Goal: Task Accomplishment & Management: Complete application form

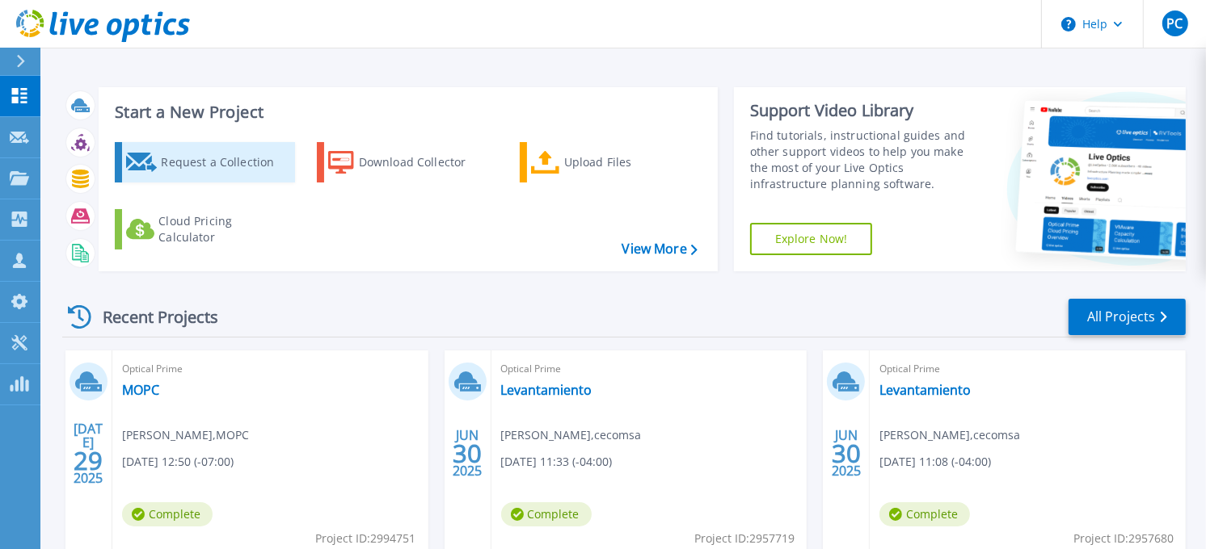
click at [244, 170] on div "Request a Collection" at bounding box center [225, 162] width 129 height 32
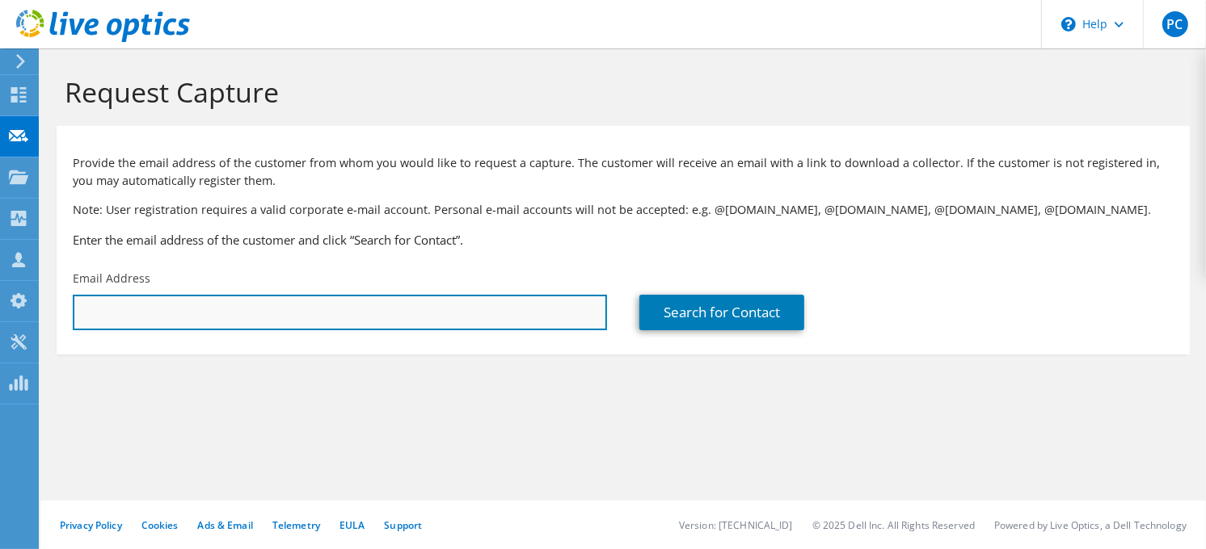
click at [245, 305] on input "text" at bounding box center [340, 313] width 534 height 36
click at [184, 325] on input "text" at bounding box center [340, 313] width 534 height 36
paste input "WGONZALEZ@COOPBUENO.COM.DO"
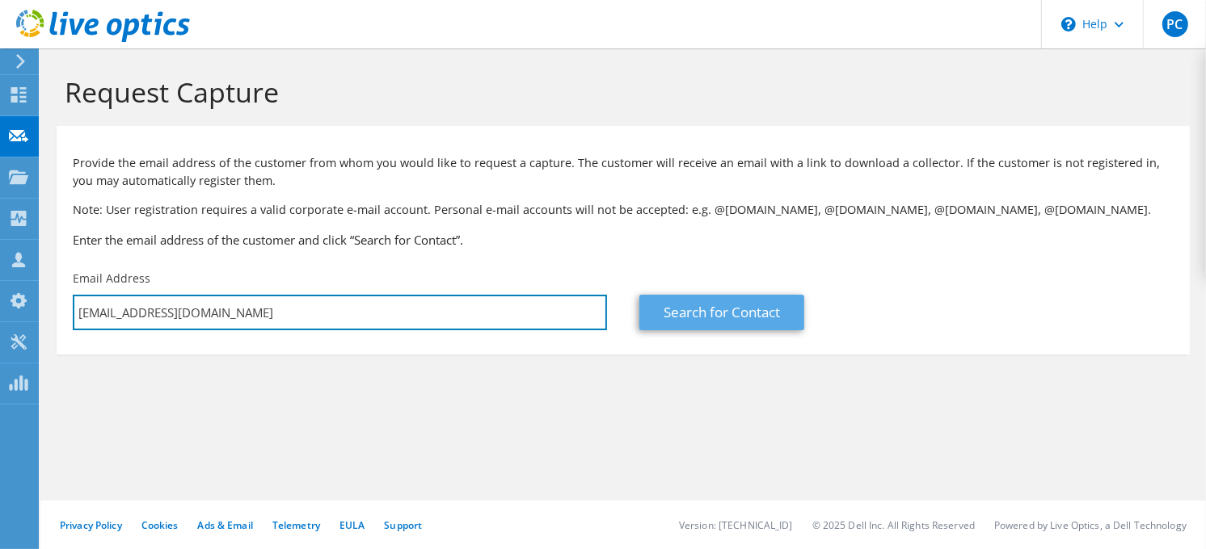
type input "WGONZALEZ@COOPBUENO.COM.DO"
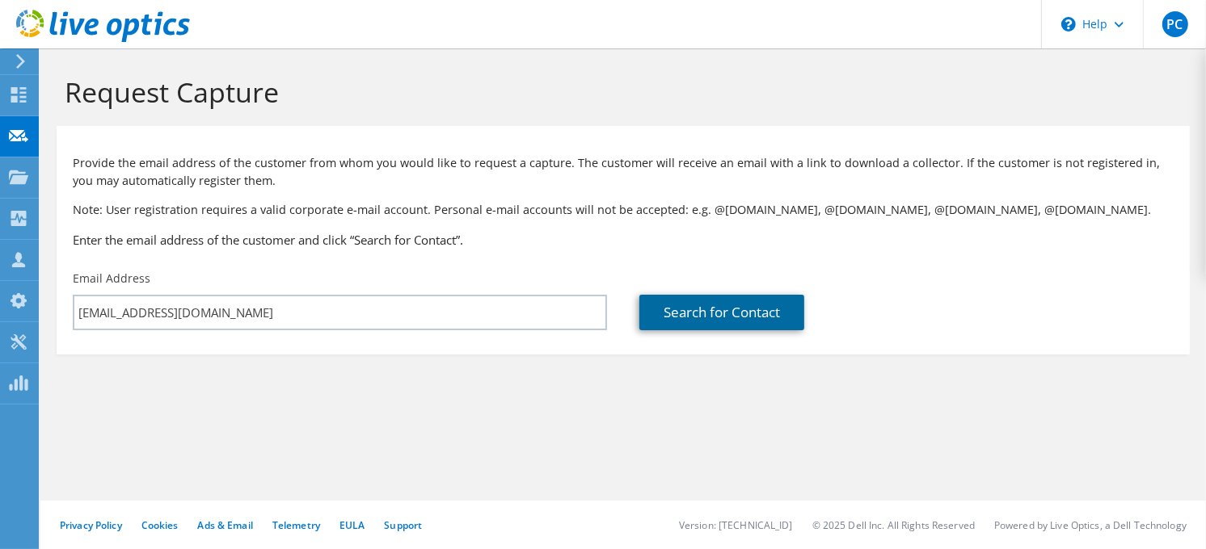
click at [664, 319] on link "Search for Contact" at bounding box center [721, 313] width 165 height 36
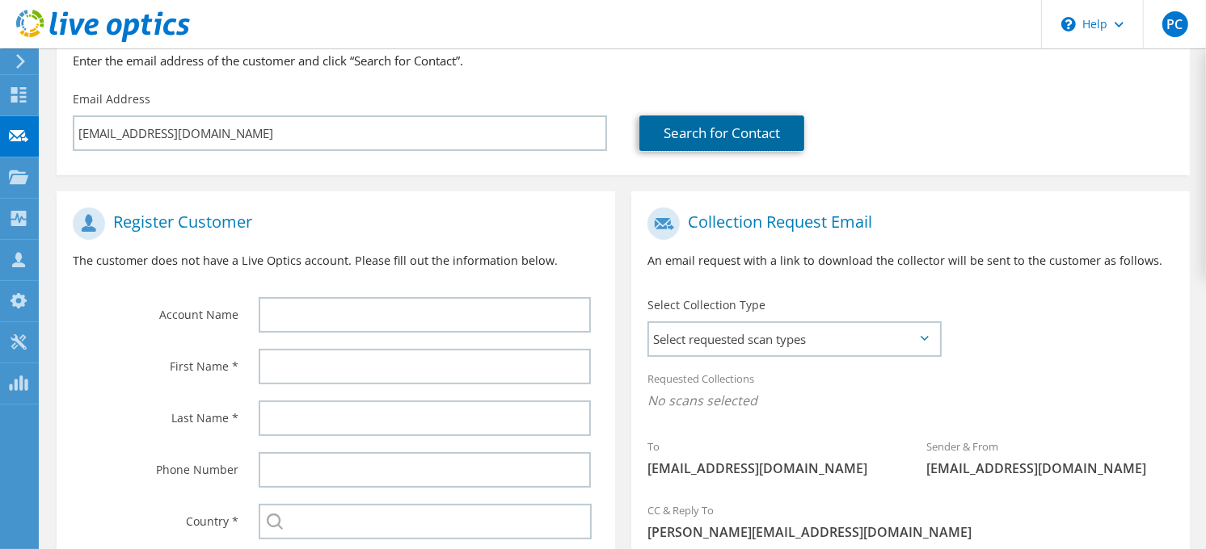
scroll to position [269, 0]
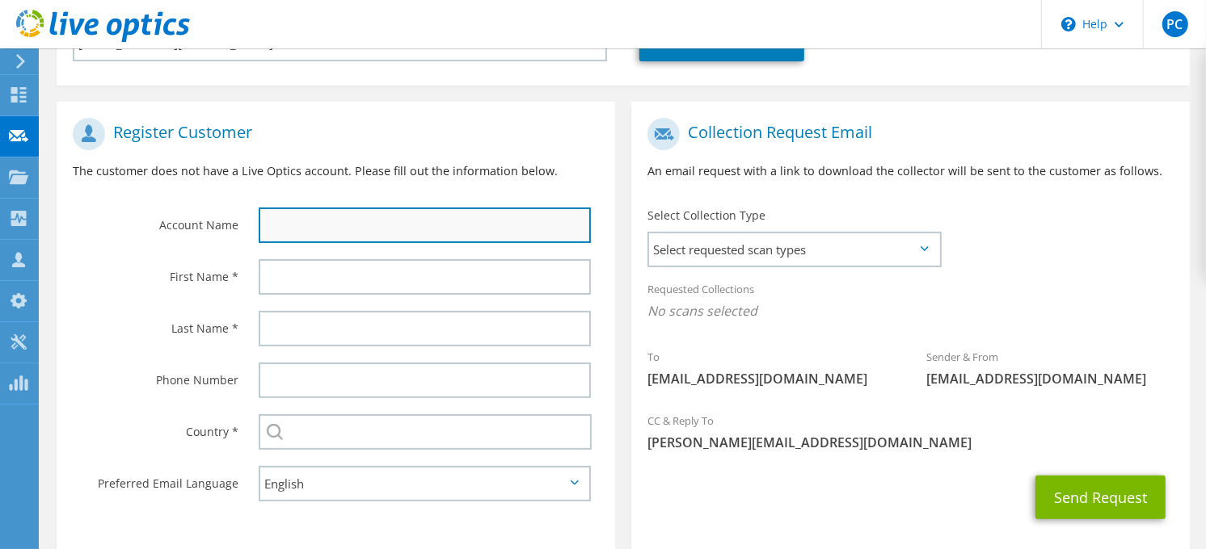
click at [463, 238] on input "text" at bounding box center [425, 226] width 332 height 36
click at [315, 216] on input "text" at bounding box center [425, 226] width 332 height 36
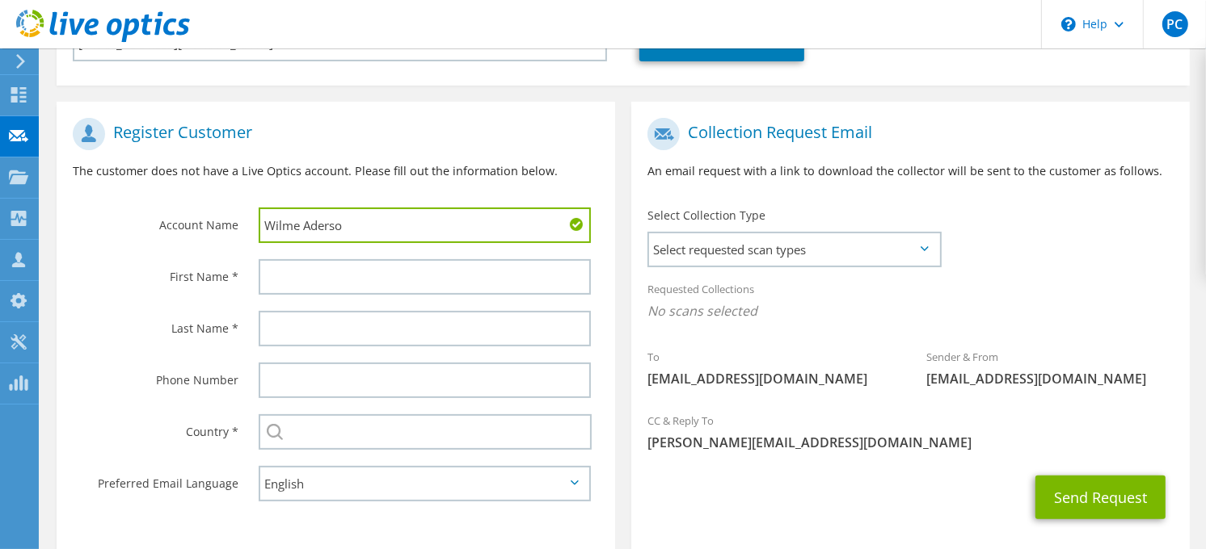
type input "Wilme Aderso"
drag, startPoint x: 346, startPoint y: 221, endPoint x: 212, endPoint y: 240, distance: 134.6
click at [212, 240] on div "Account Name Wilme Aderso" at bounding box center [336, 180] width 558 height 141
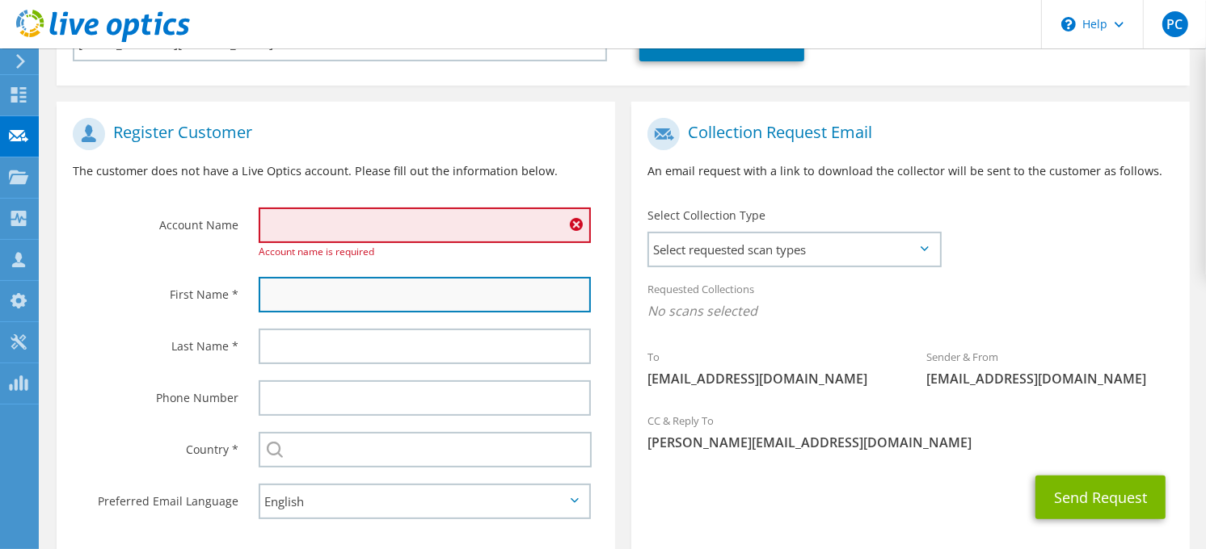
click at [278, 281] on input "text" at bounding box center [425, 295] width 332 height 36
paste input "Wilme Aderso"
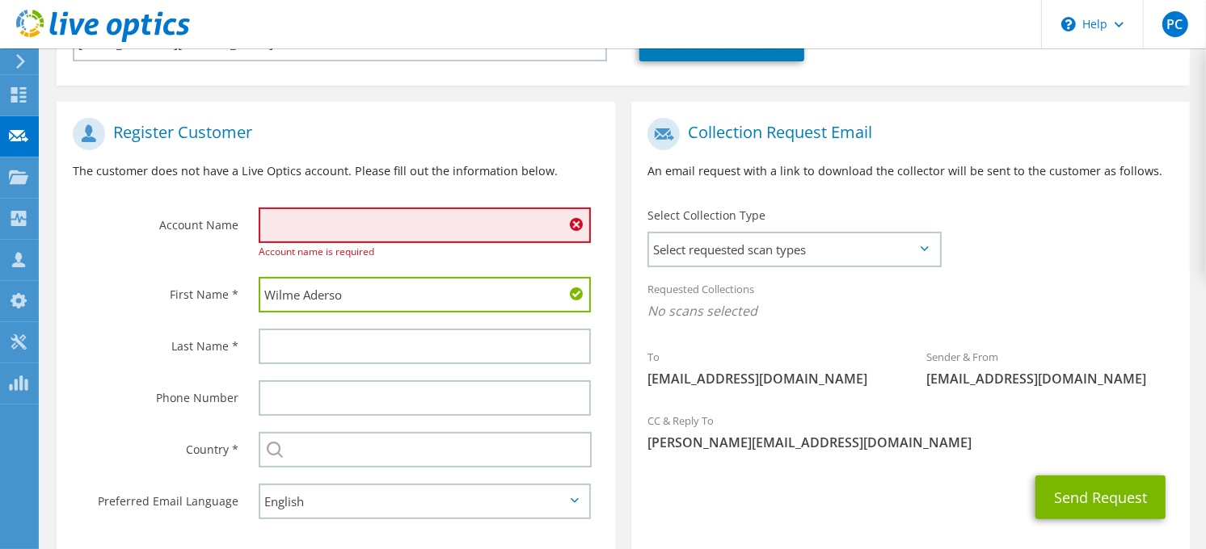
type input "Wilme Aderso"
click at [325, 237] on input "text" at bounding box center [425, 226] width 332 height 36
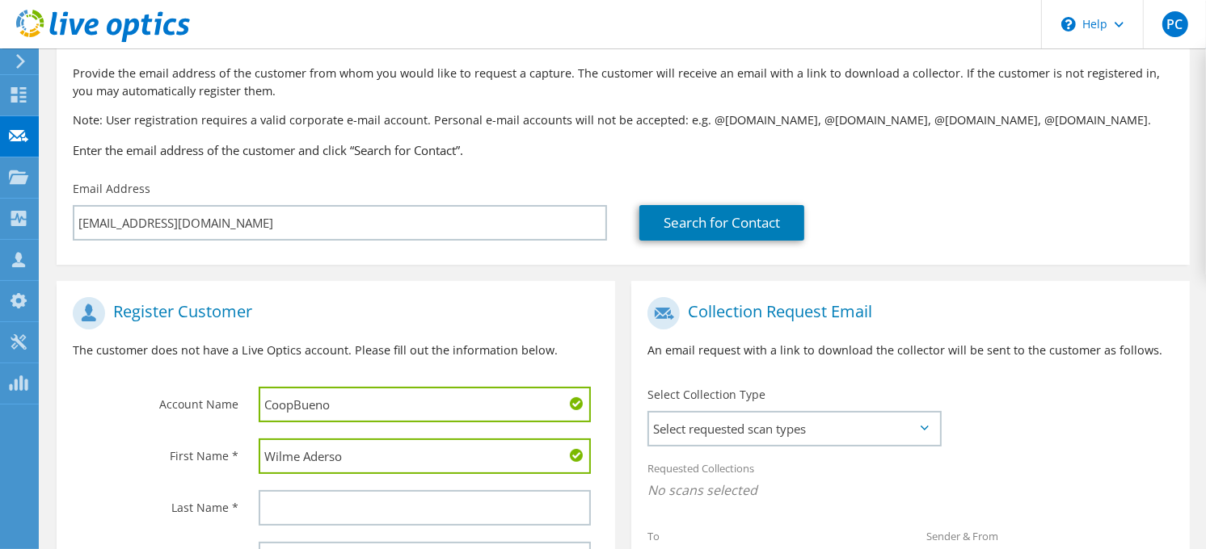
scroll to position [179, 0]
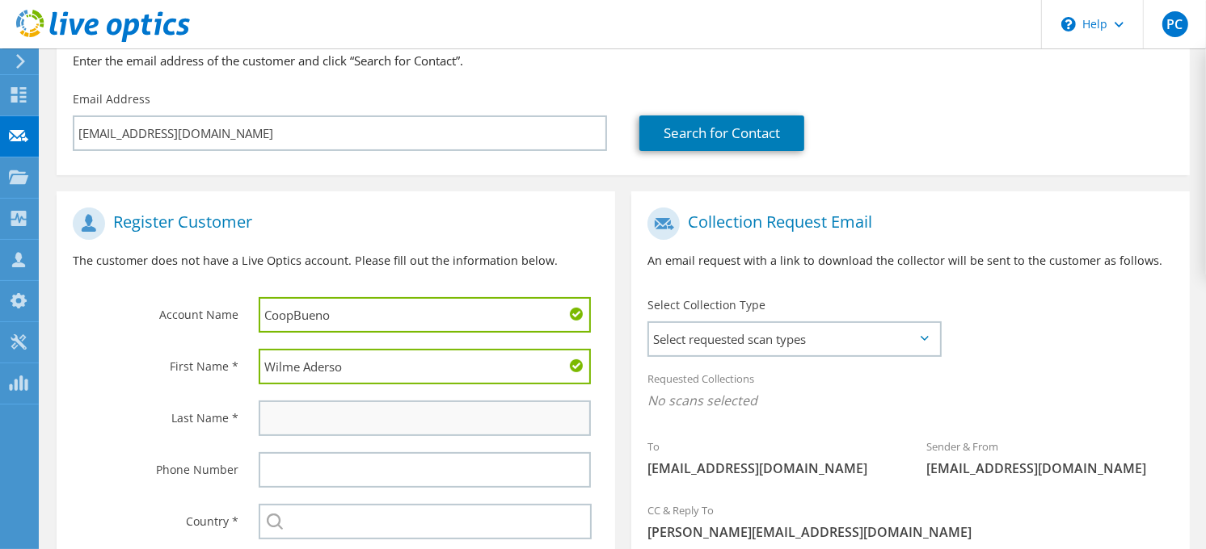
type input "CoopBueno"
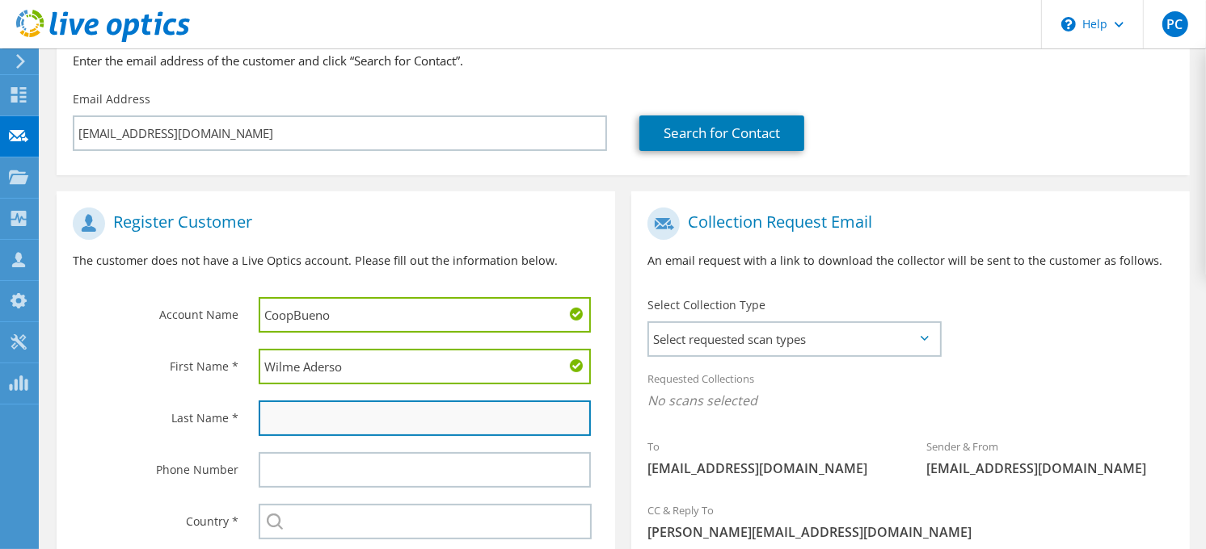
click at [372, 406] on input "text" at bounding box center [425, 419] width 332 height 36
click at [304, 423] on input "text" at bounding box center [425, 419] width 332 height 36
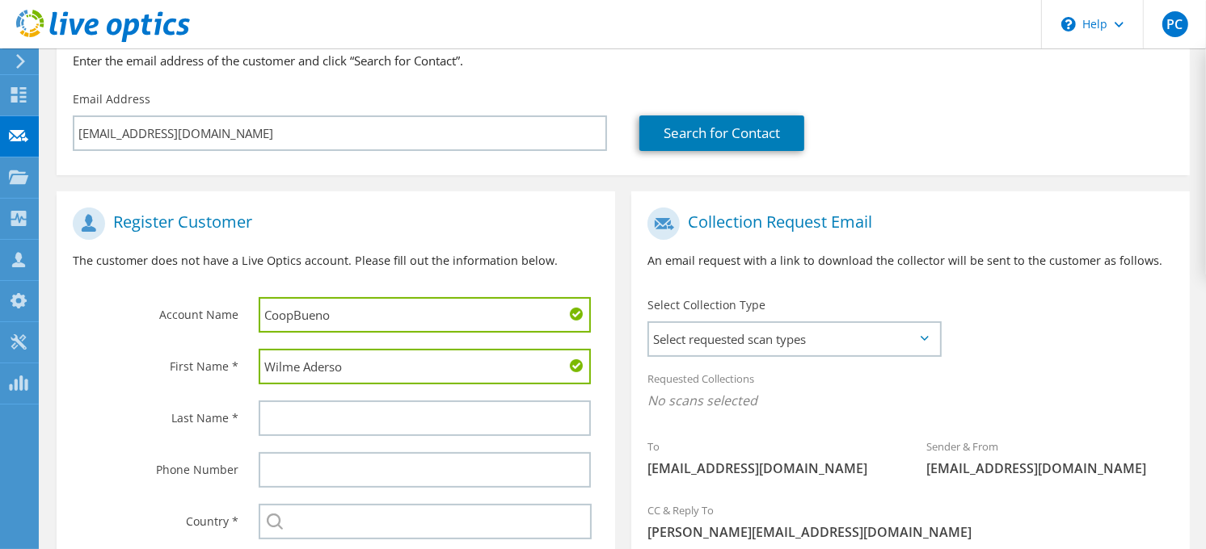
click at [191, 415] on label "Last Name *" at bounding box center [156, 414] width 166 height 26
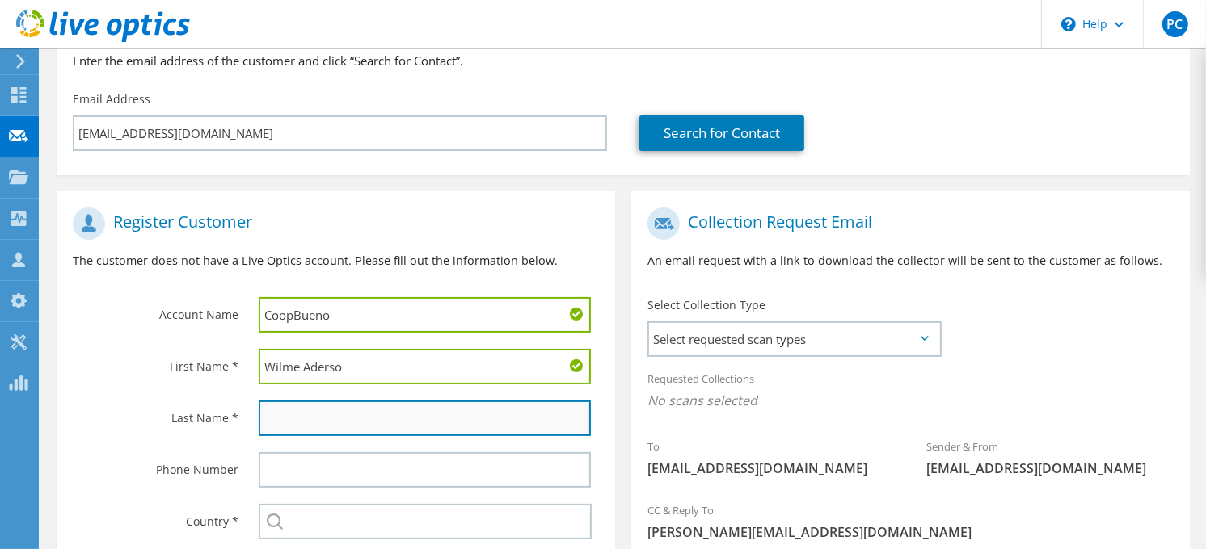
click at [271, 420] on input "text" at bounding box center [425, 419] width 332 height 36
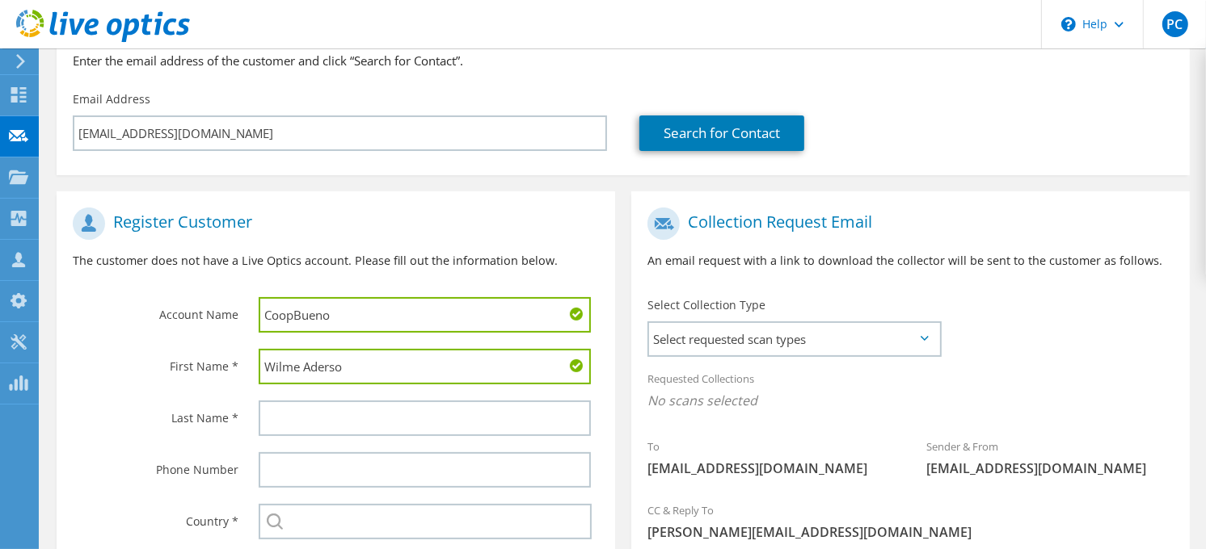
click at [123, 447] on div "Phone Number" at bounding box center [150, 469] width 186 height 50
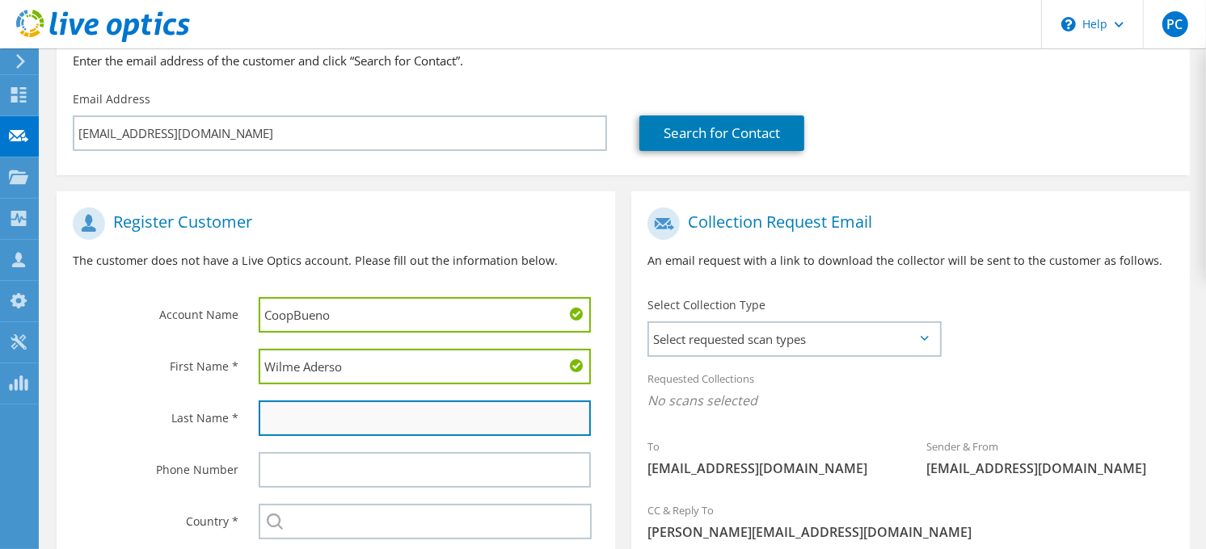
click at [297, 422] on input "text" at bounding box center [425, 419] width 332 height 36
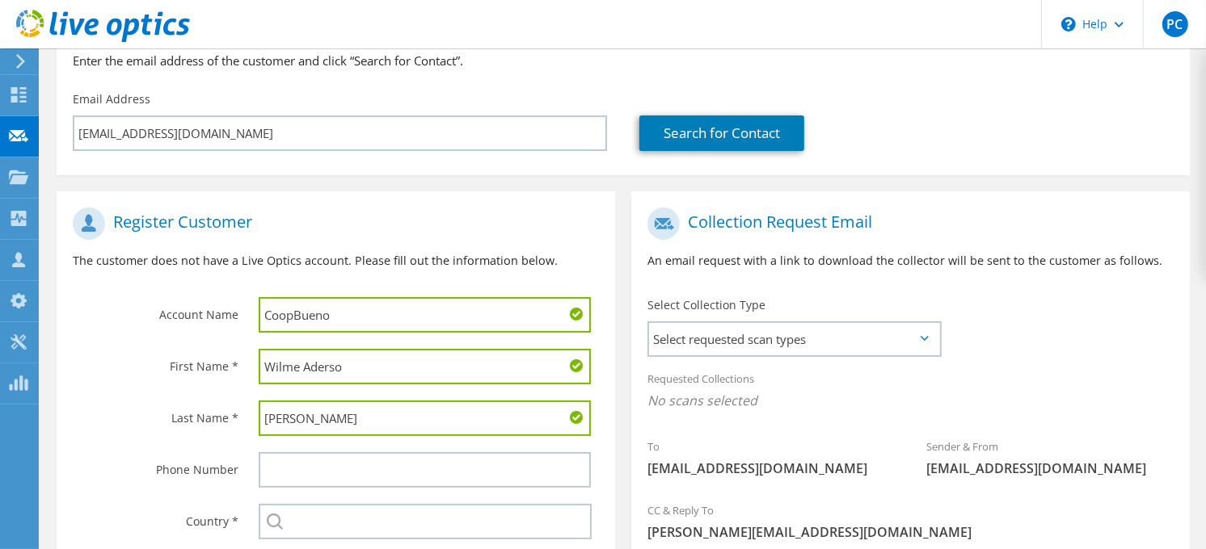
type input "Gonzalez Rosario"
click at [144, 444] on div "Phone Number" at bounding box center [150, 469] width 186 height 50
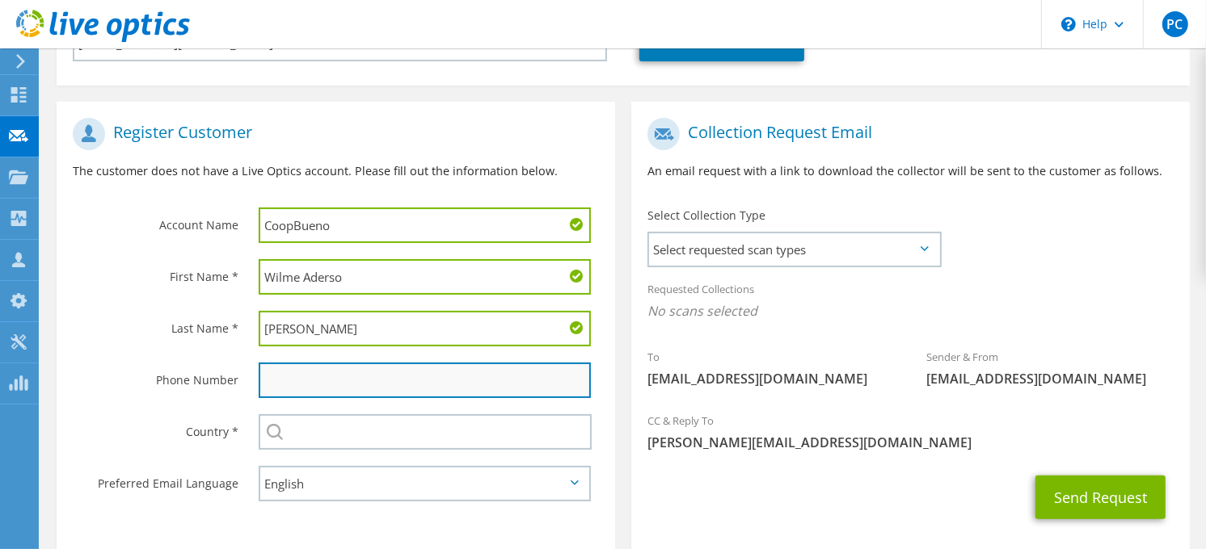
click at [300, 372] on input "text" at bounding box center [425, 381] width 332 height 36
type input "p"
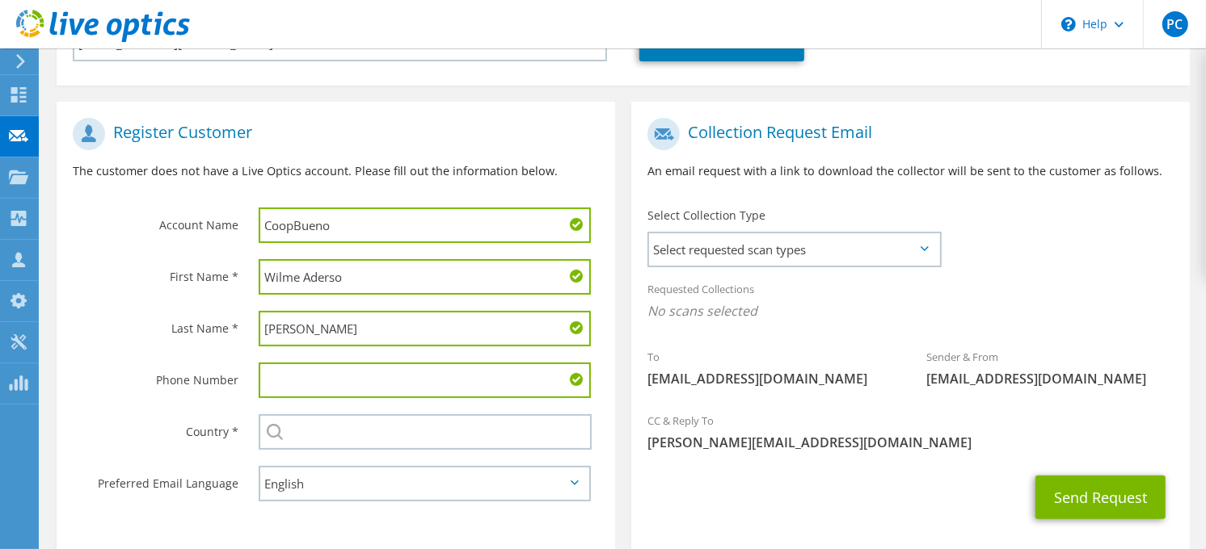
click at [369, 385] on input "text" at bounding box center [425, 381] width 332 height 36
type input "8292416661"
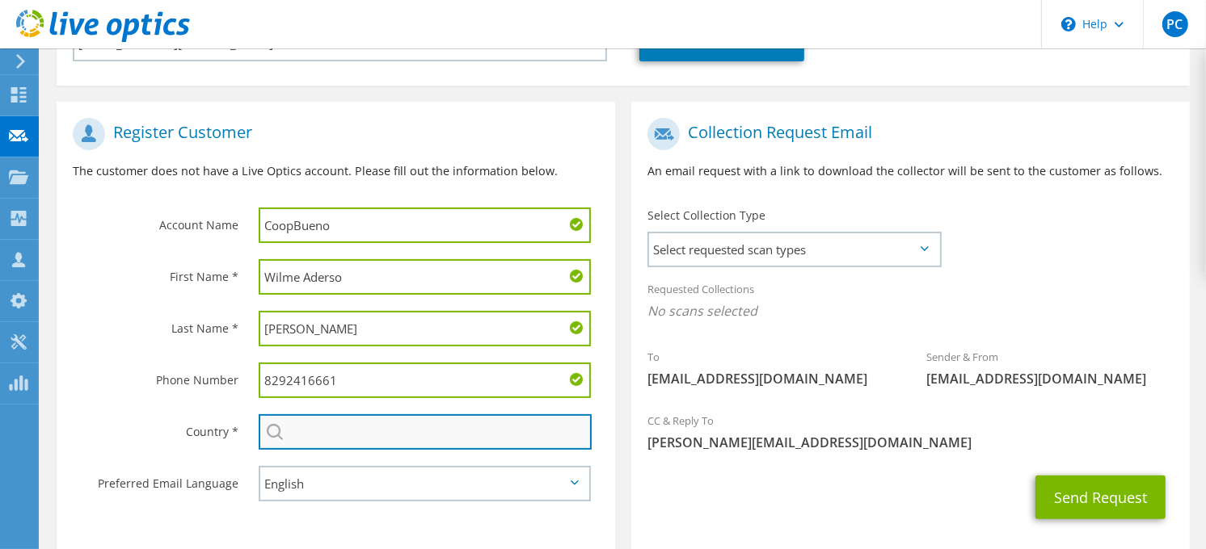
click at [316, 425] on input "text" at bounding box center [425, 432] width 333 height 36
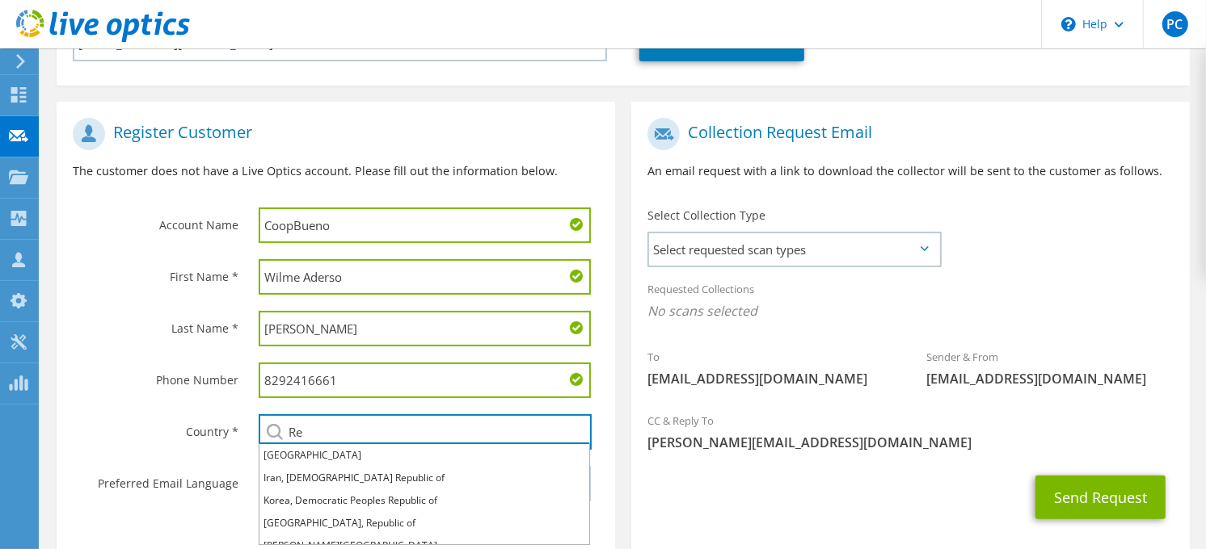
scroll to position [68, 0]
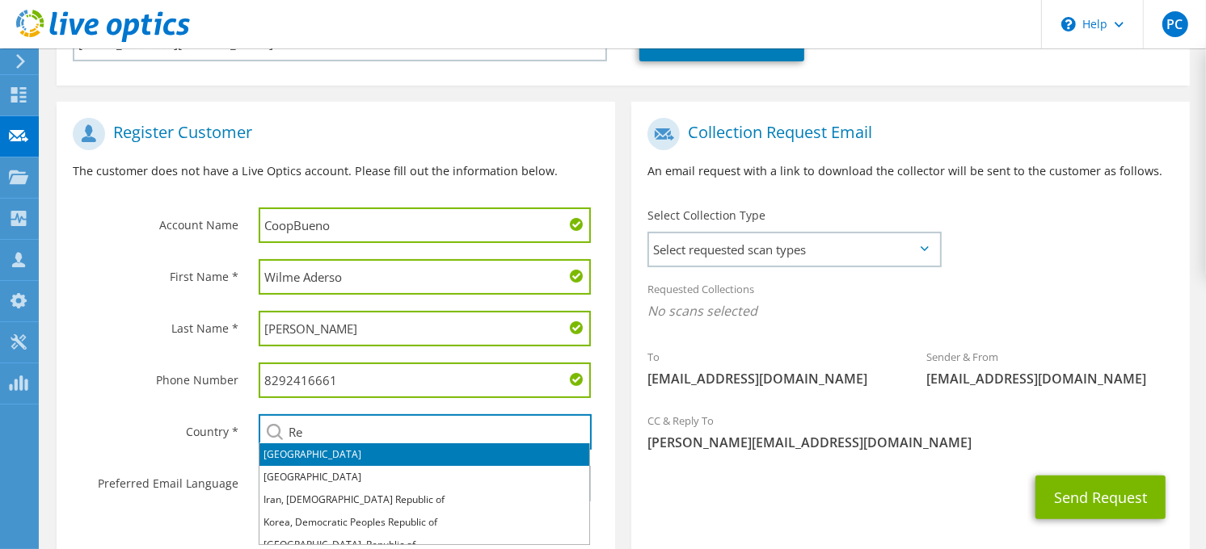
click at [360, 452] on li "Czech Republic" at bounding box center [424, 455] width 330 height 23
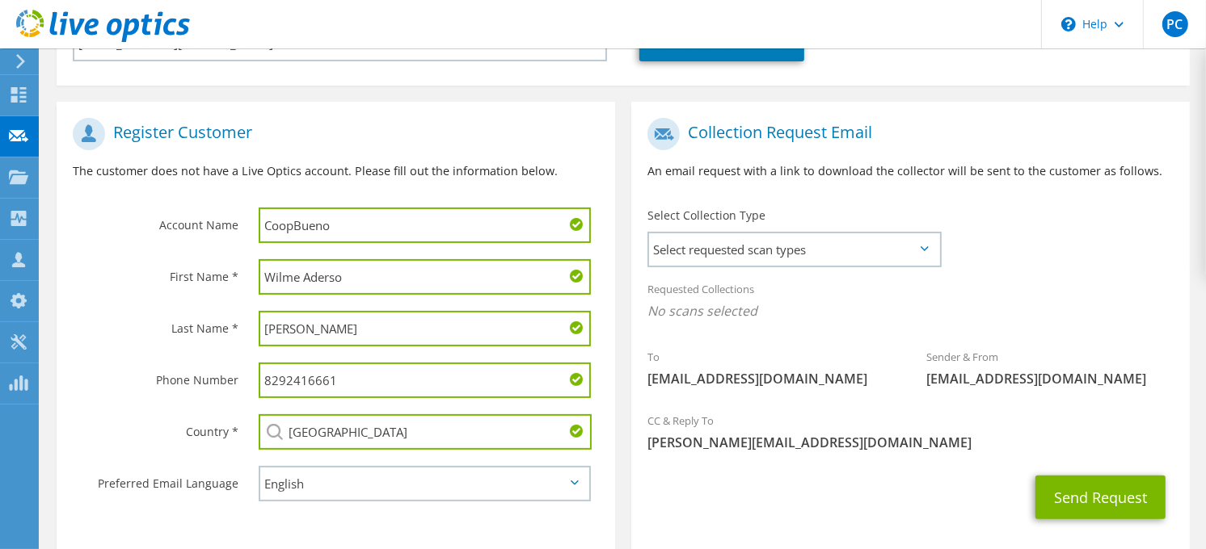
drag, startPoint x: 432, startPoint y: 428, endPoint x: 182, endPoint y: 425, distance: 250.5
click at [182, 425] on div "Country * Select Andorra United Arab Emirates Afghanistan Antigua and Barbuda A…" at bounding box center [336, 432] width 558 height 52
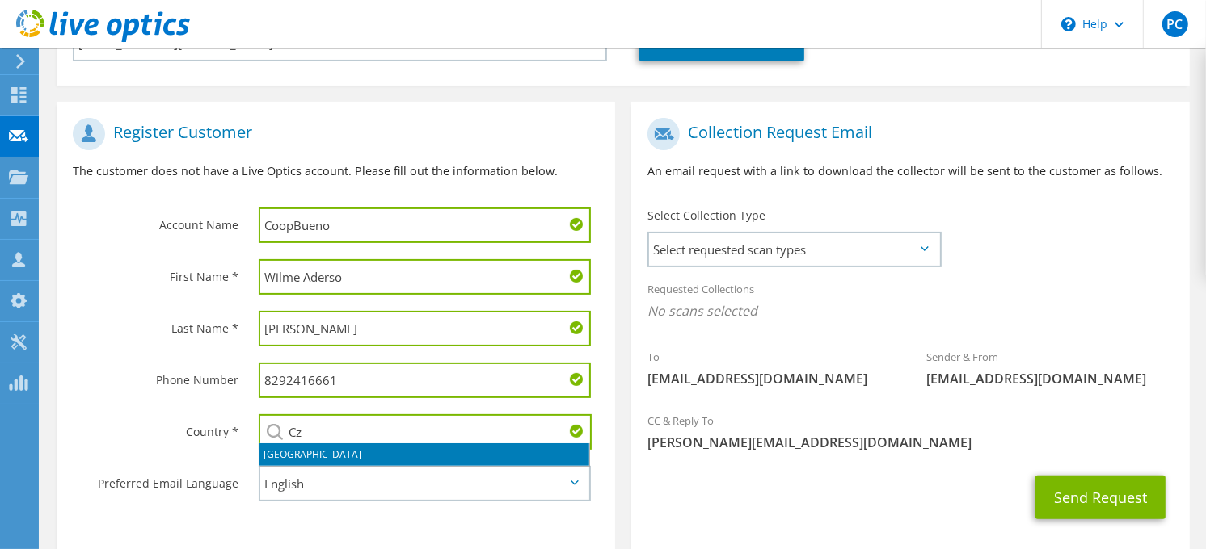
type input "C"
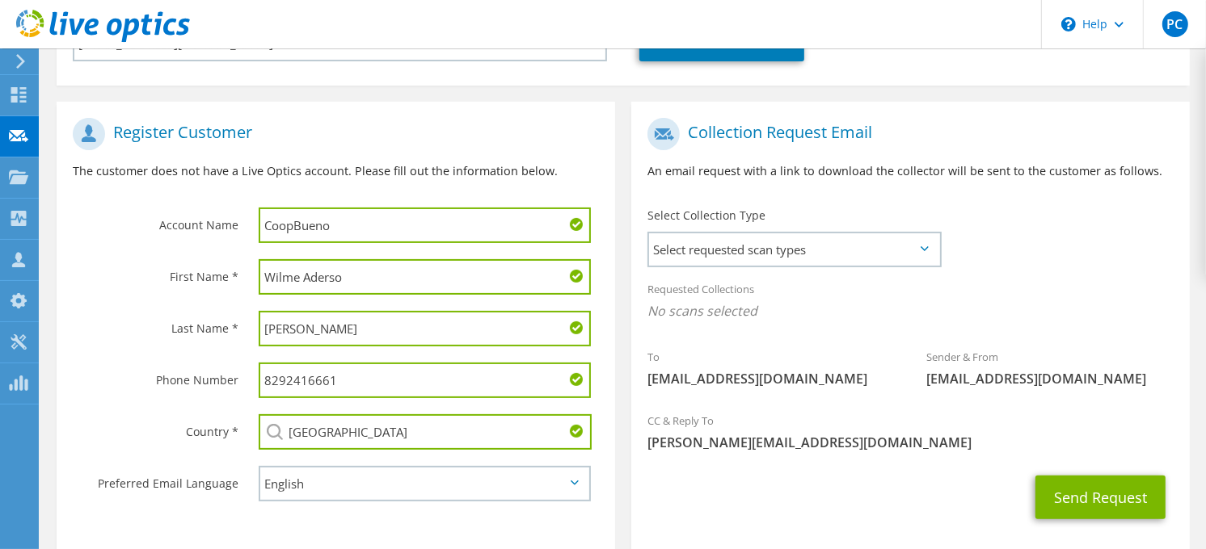
type input "Czech Republic"
click at [393, 430] on input "Czech Republic" at bounding box center [425, 432] width 333 height 36
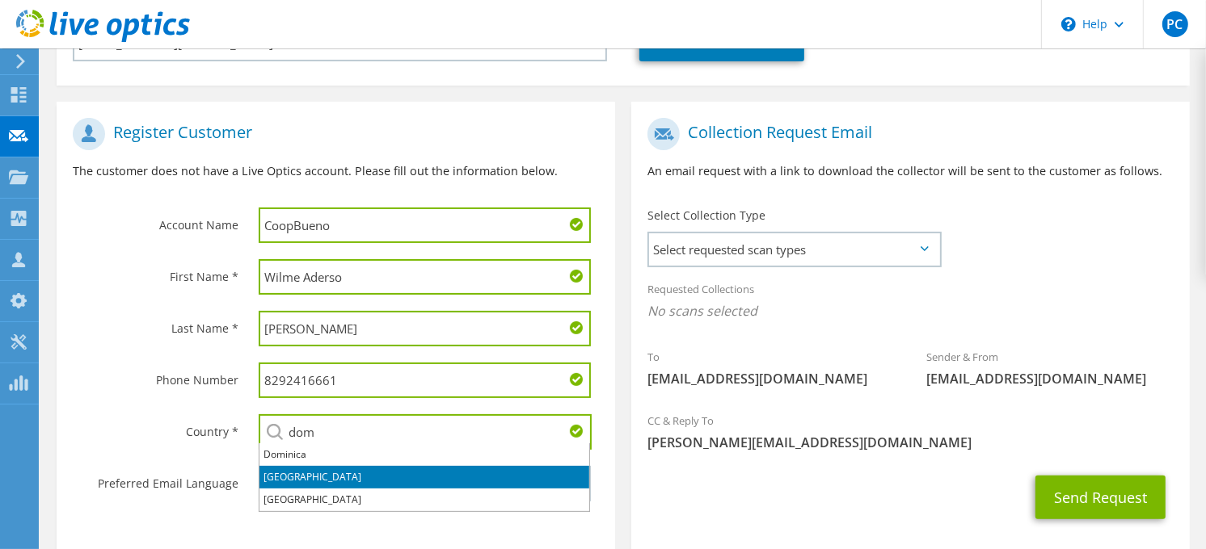
click at [348, 472] on li "Dominican Republic" at bounding box center [424, 477] width 330 height 23
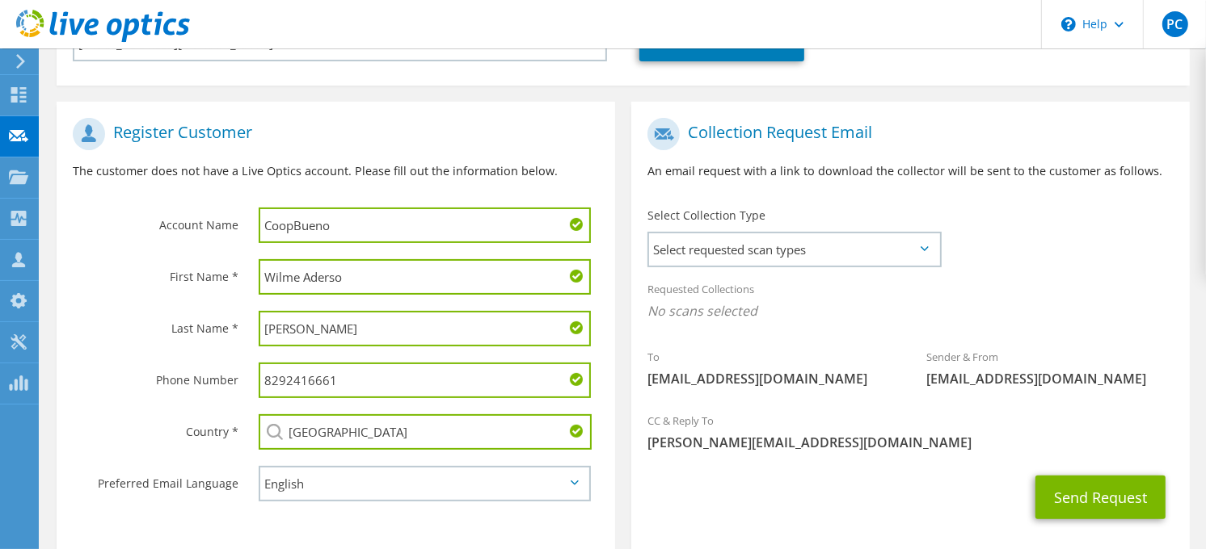
type input "Dominican Republic"
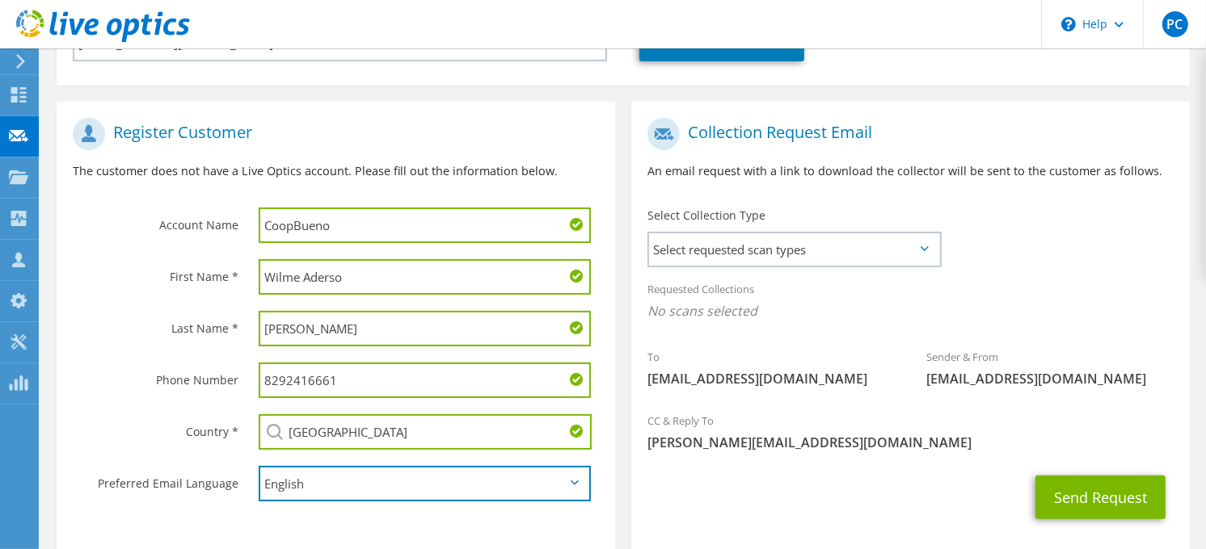
click at [295, 473] on select "English Deutsch Español Français Italiano Polski Português Русский 한국어 中文 日本語" at bounding box center [425, 484] width 332 height 36
select select "es-ES"
click at [259, 466] on select "English Deutsch Español Français Italiano Polski Português Русский 한국어 中文 日本語" at bounding box center [425, 484] width 332 height 36
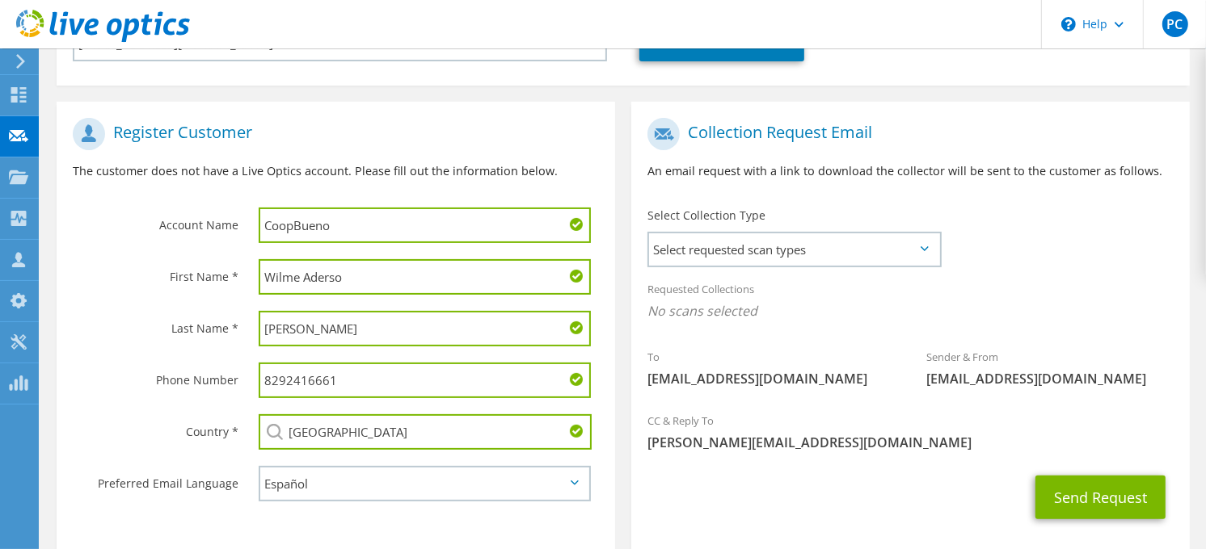
click at [926, 247] on icon at bounding box center [924, 248] width 8 height 5
click at [918, 252] on span "Select requested scan types" at bounding box center [794, 250] width 290 height 32
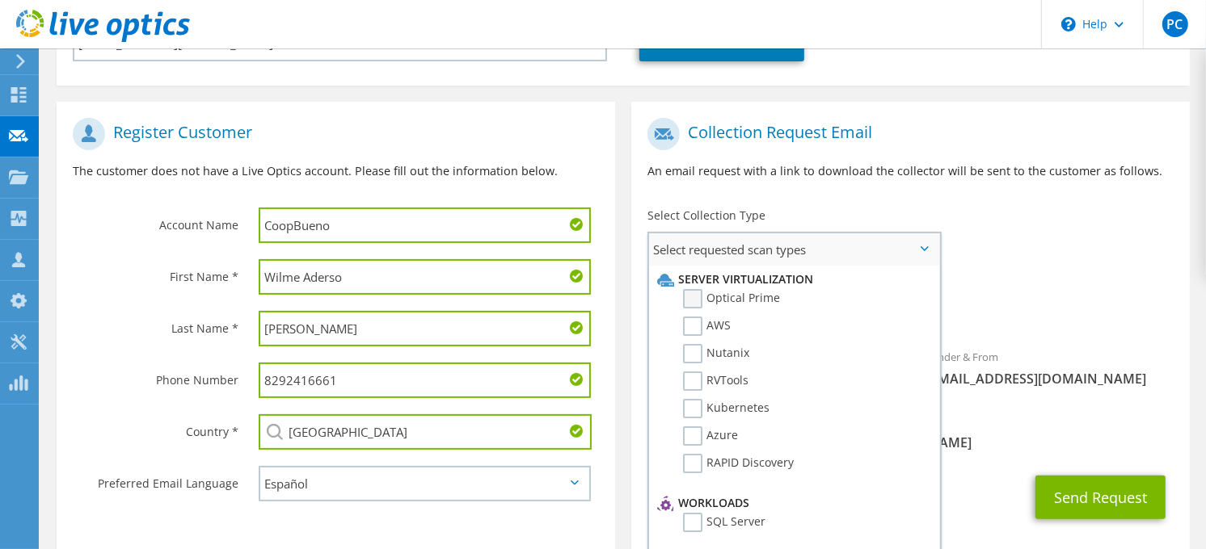
click at [692, 301] on label "Optical Prime" at bounding box center [731, 298] width 97 height 19
click at [0, 0] on input "Optical Prime" at bounding box center [0, 0] width 0 height 0
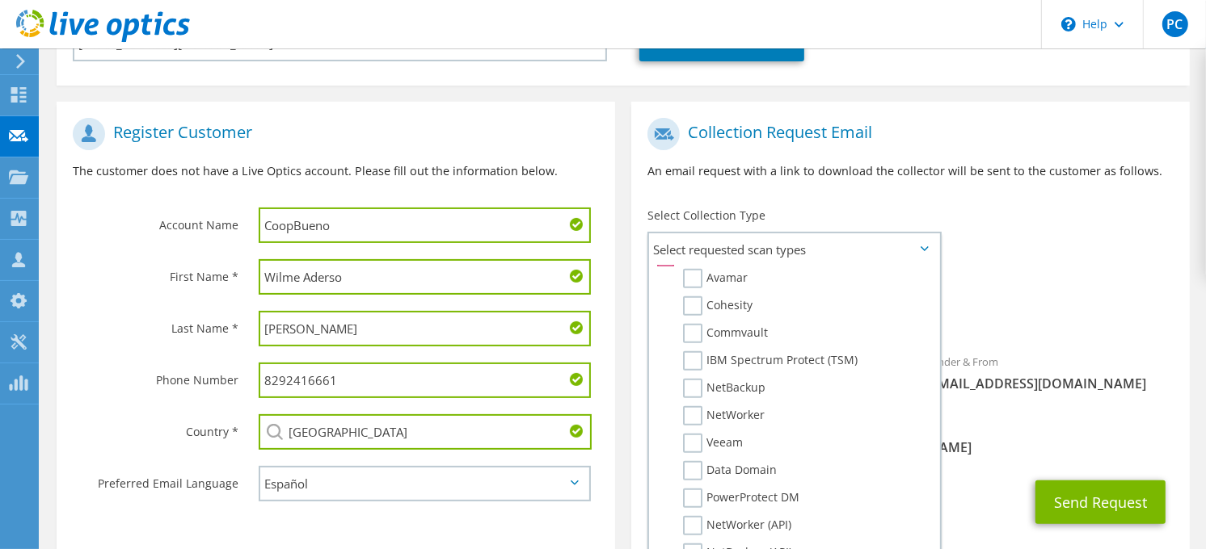
scroll to position [359, 0]
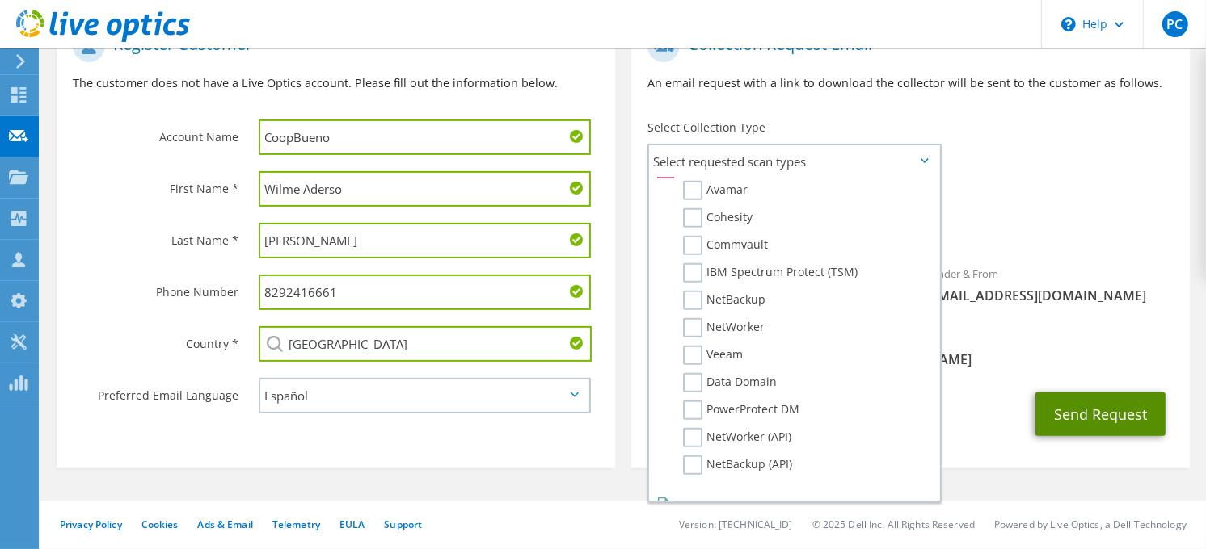
click at [1081, 423] on button "Send Request" at bounding box center [1100, 415] width 130 height 44
